Goal: Check status: Check status

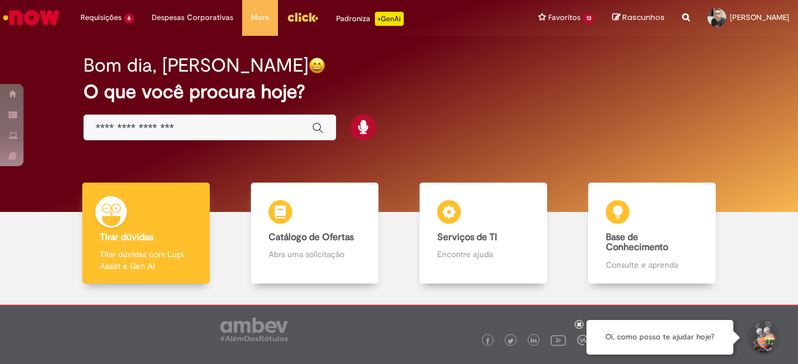
click at [0, 0] on span "Emissão/Devolução Encontro de [PERSON_NAME]" at bounding box center [0, 0] width 0 height 0
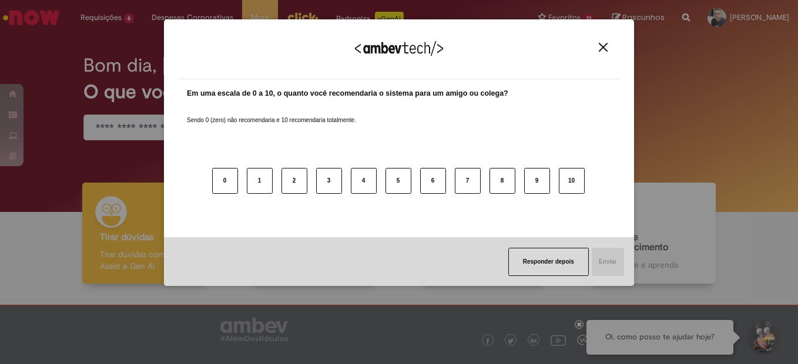
click at [603, 50] on img "Close" at bounding box center [603, 47] width 9 height 9
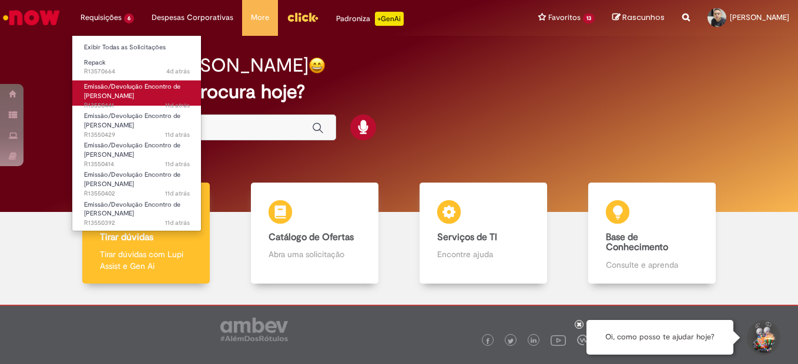
click at [117, 88] on span "Emissão/Devolução Encontro de [PERSON_NAME]" at bounding box center [132, 91] width 96 height 18
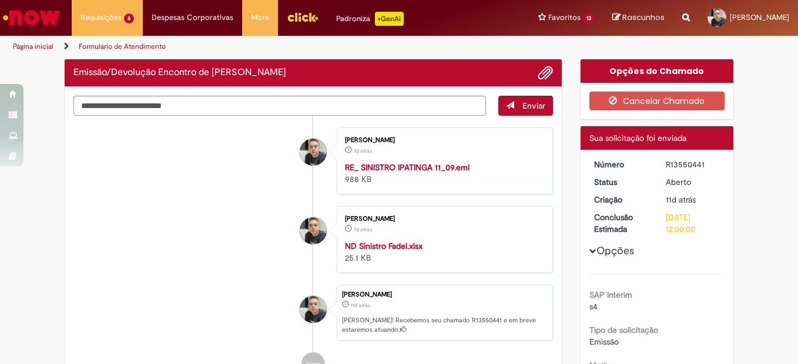
click at [671, 165] on div "R13550441" at bounding box center [693, 165] width 55 height 12
copy div "R13550441"
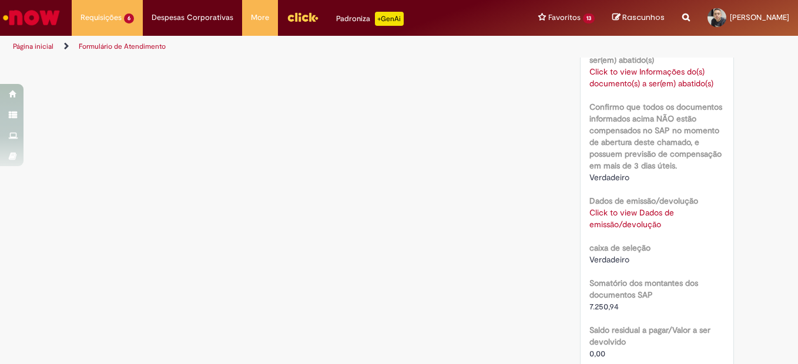
scroll to position [881, 0]
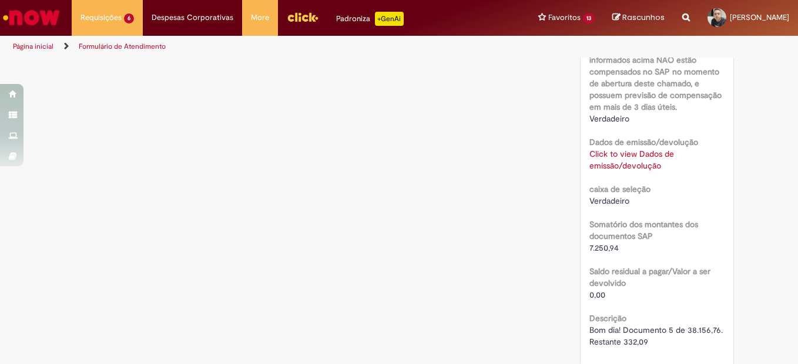
click at [624, 155] on link "Click to view Dados de emissão/devolução" at bounding box center [631, 160] width 85 height 22
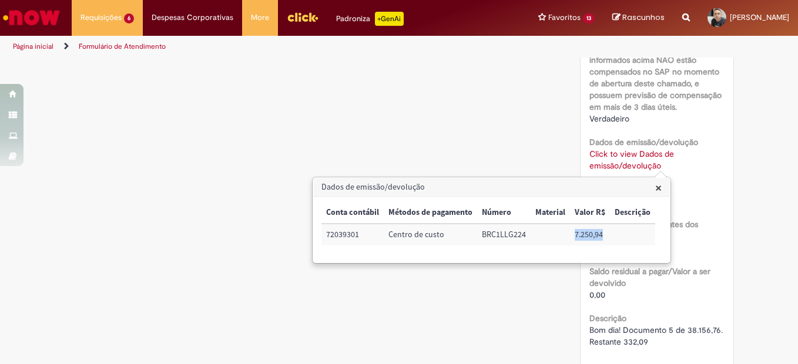
drag, startPoint x: 574, startPoint y: 233, endPoint x: 603, endPoint y: 233, distance: 28.2
click at [603, 233] on td "7.250,94" at bounding box center [590, 235] width 40 height 22
copy td "7.250,94"
click at [655, 189] on span "×" at bounding box center [658, 188] width 6 height 16
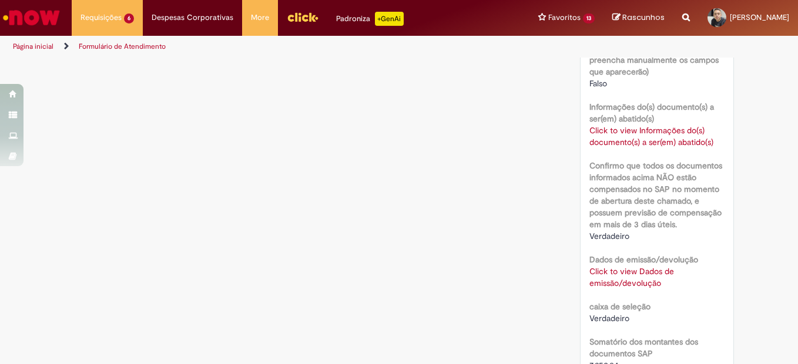
scroll to position [705, 0]
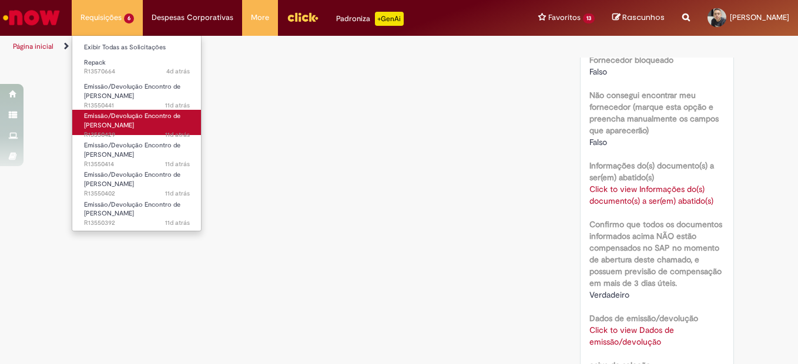
click at [125, 117] on span "Emissão/Devolução Encontro de [PERSON_NAME]" at bounding box center [132, 121] width 96 height 18
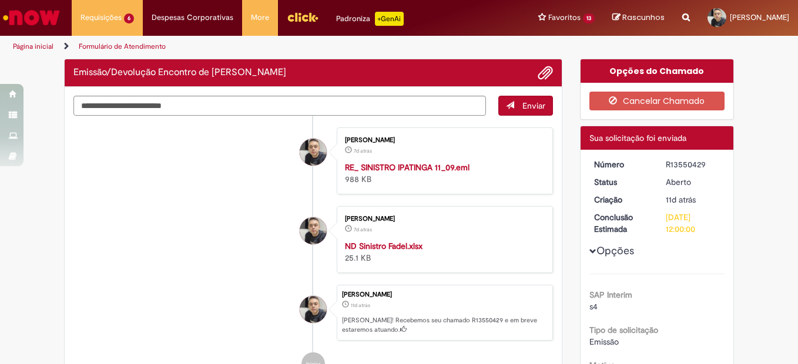
click at [679, 166] on div "R13550429" at bounding box center [693, 165] width 55 height 12
copy div "R13550429"
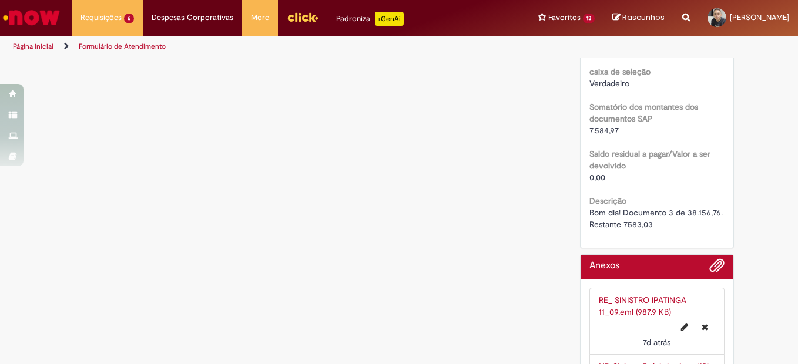
scroll to position [881, 0]
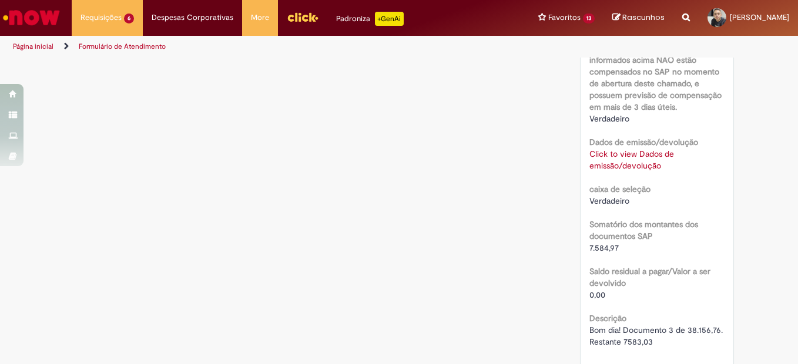
click at [613, 157] on link "Click to view Dados de emissão/devolução" at bounding box center [631, 160] width 85 height 22
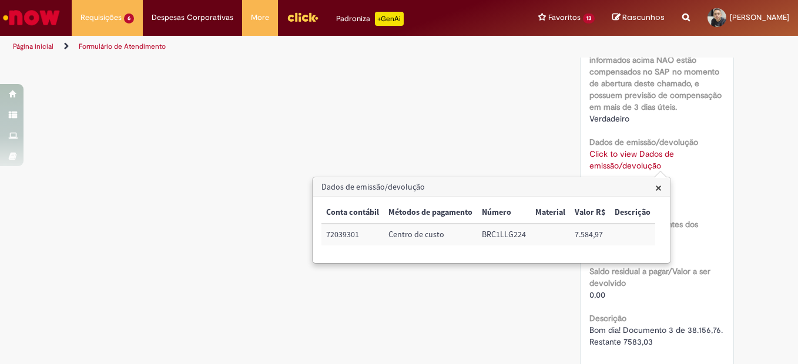
click at [587, 231] on td "7.584,97" at bounding box center [590, 235] width 40 height 22
copy td "7.584,97"
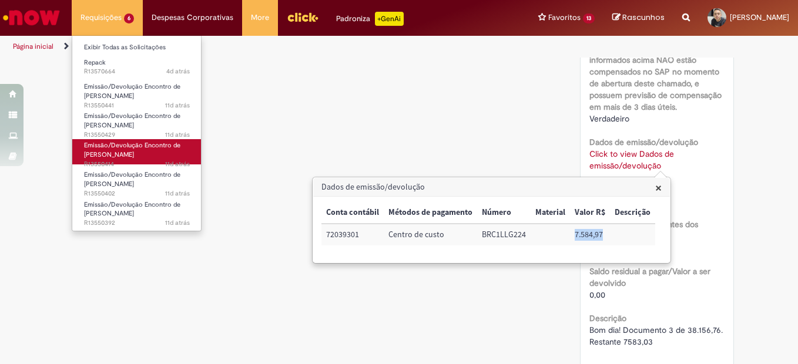
click at [129, 150] on span "Emissão/Devolução Encontro de [PERSON_NAME]" at bounding box center [132, 150] width 96 height 18
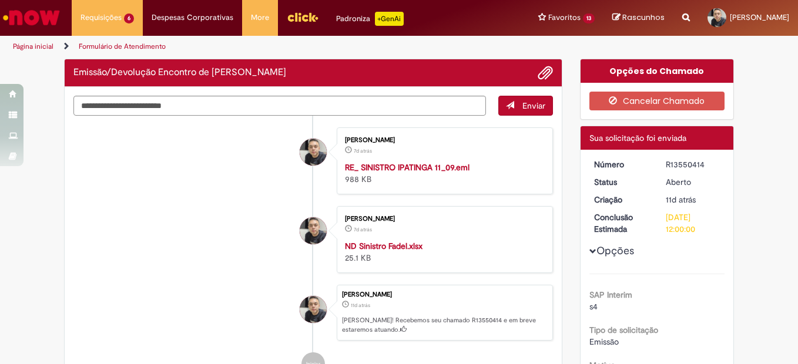
click at [671, 169] on div "R13550414" at bounding box center [693, 165] width 55 height 12
click at [672, 165] on div "R13550414" at bounding box center [693, 165] width 55 height 12
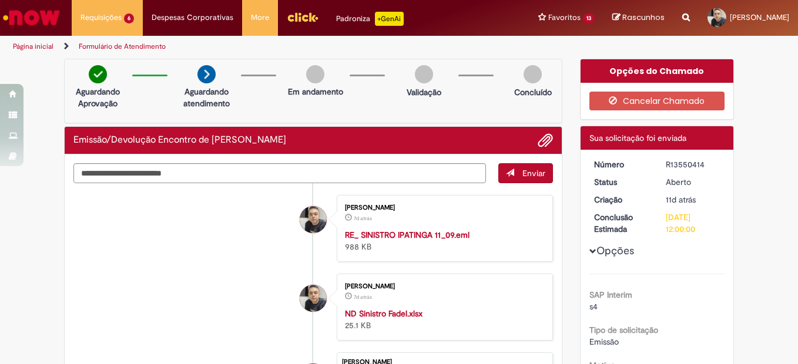
copy div "R13550414"
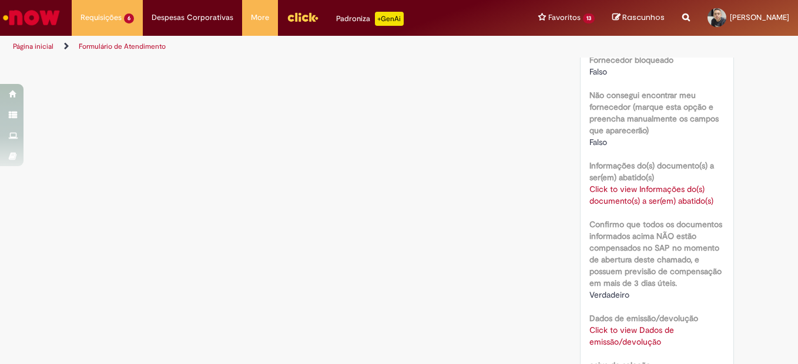
scroll to position [881, 0]
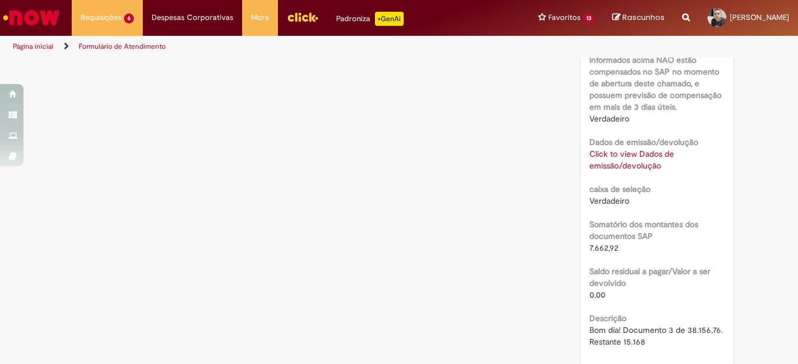
click at [616, 157] on link "Click to view Dados de emissão/devolução" at bounding box center [631, 160] width 85 height 22
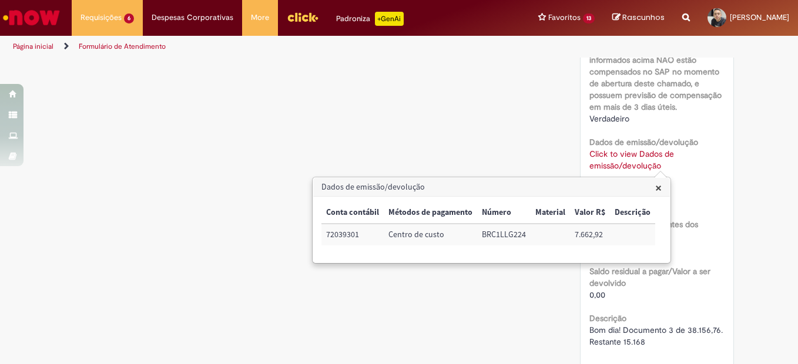
click at [585, 233] on td "7.662,92" at bounding box center [590, 235] width 40 height 22
copy td "7.662,92"
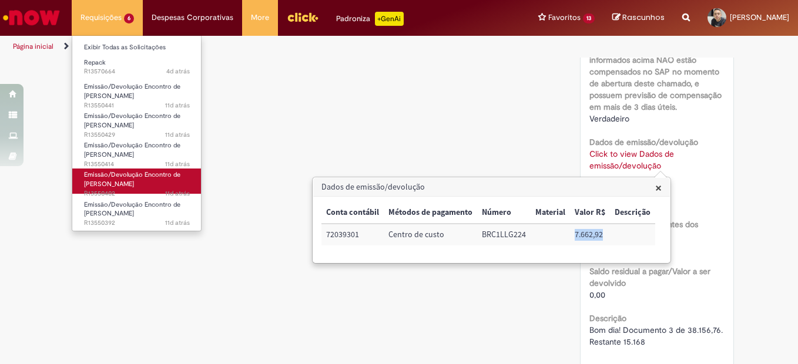
click at [123, 178] on span "Emissão/Devolução Encontro de [PERSON_NAME]" at bounding box center [132, 179] width 96 height 18
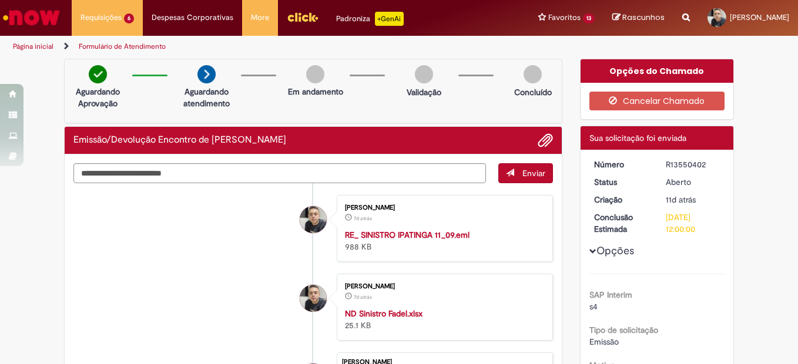
click at [670, 163] on div "R13550402" at bounding box center [693, 165] width 55 height 12
copy div "R13550402"
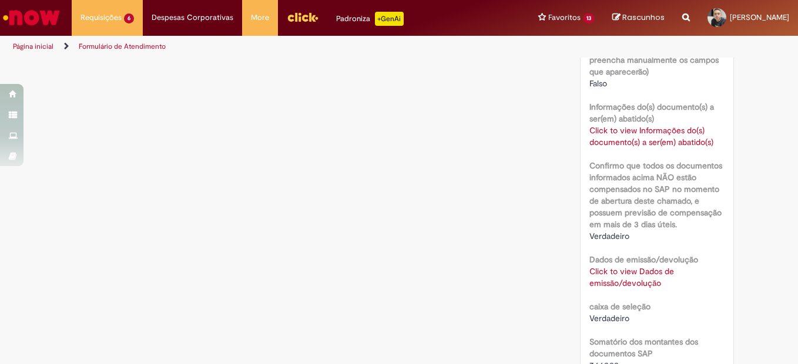
scroll to position [881, 0]
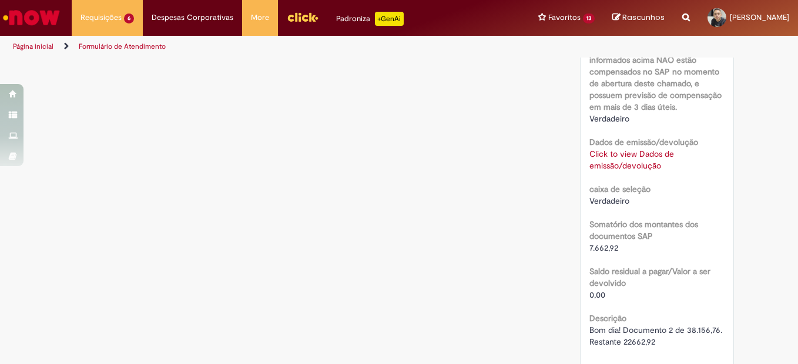
click at [621, 163] on link "Click to view Dados de emissão/devolução" at bounding box center [631, 160] width 85 height 22
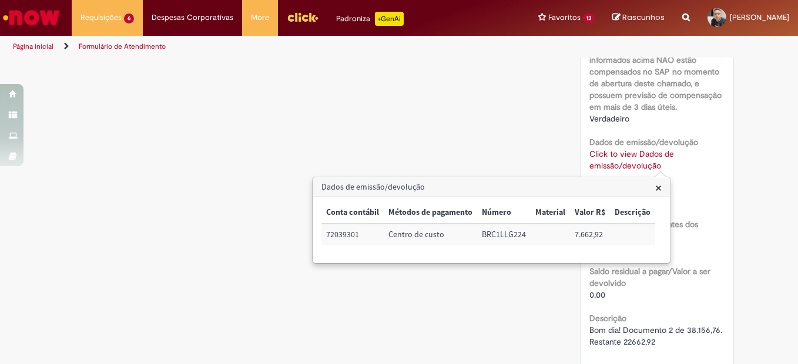
click at [578, 235] on td "7.662,92" at bounding box center [590, 235] width 40 height 22
copy td "7.662,92"
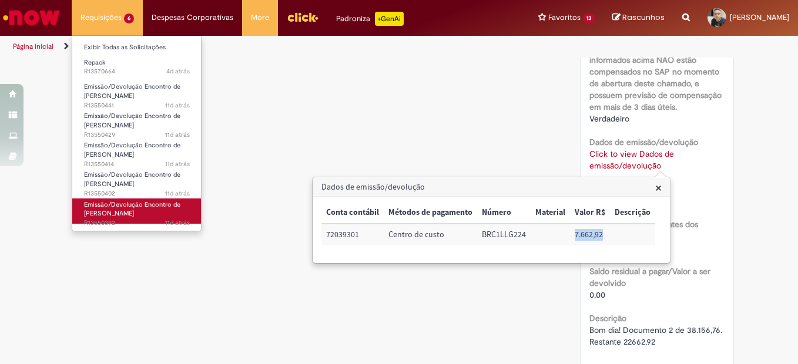
click at [120, 208] on span "Emissão/Devolução Encontro de [PERSON_NAME]" at bounding box center [132, 209] width 96 height 18
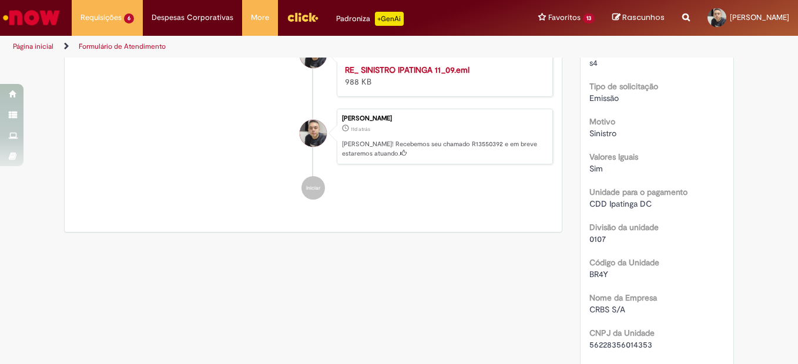
scroll to position [68, 0]
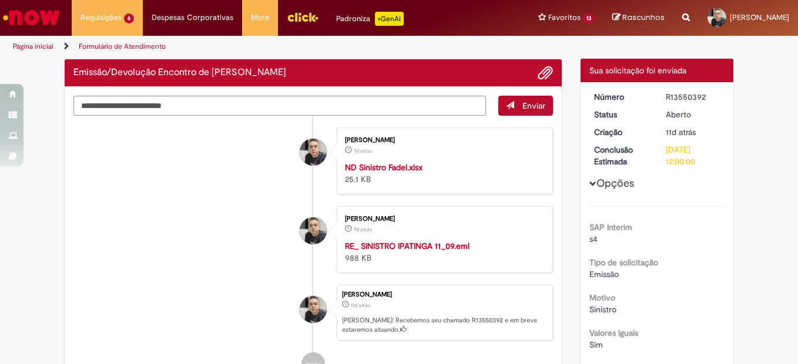
click at [682, 93] on div "R13550392" at bounding box center [693, 97] width 55 height 12
copy div "R13550392"
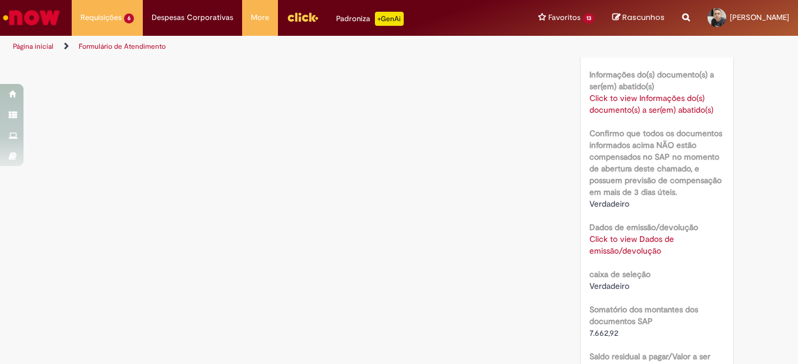
scroll to position [890, 0]
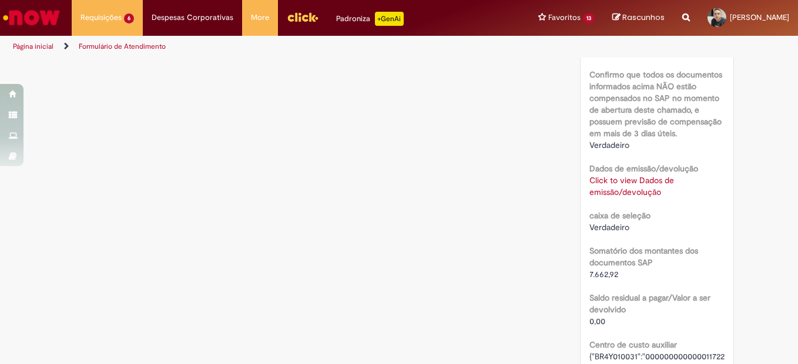
click at [611, 189] on link "Click to view Dados de emissão/devolução" at bounding box center [631, 186] width 85 height 22
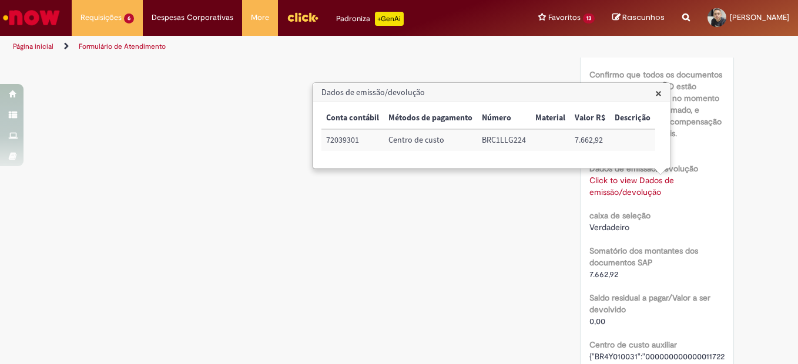
click at [589, 140] on td "7.662,92" at bounding box center [590, 140] width 40 height 22
copy td "7.662,92"
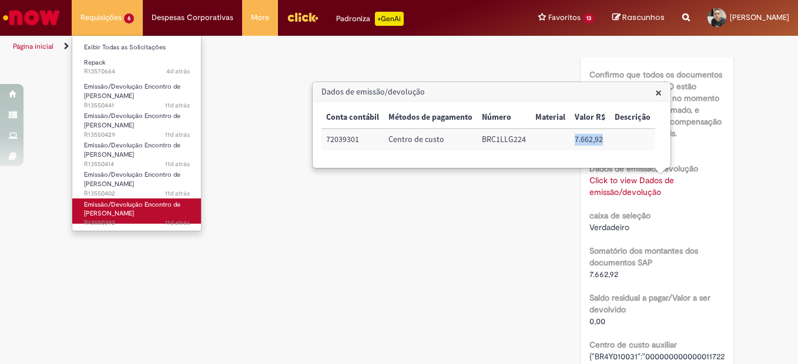
click at [139, 215] on span "Emissão/Devolução Encontro de [PERSON_NAME]" at bounding box center [132, 209] width 96 height 18
